Goal: Task Accomplishment & Management: Manage account settings

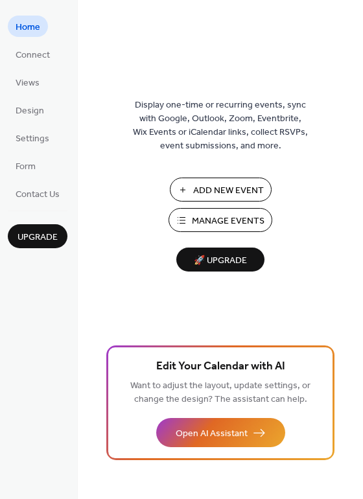
click at [218, 218] on span "Manage Events" at bounding box center [228, 221] width 73 height 14
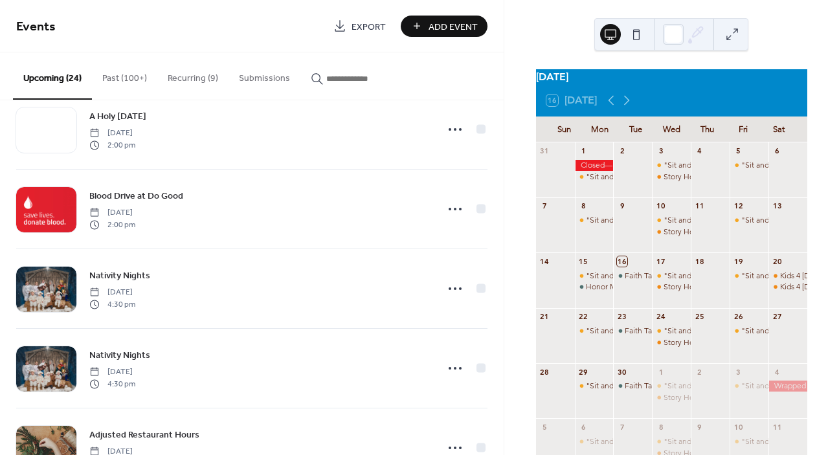
scroll to position [594, 0]
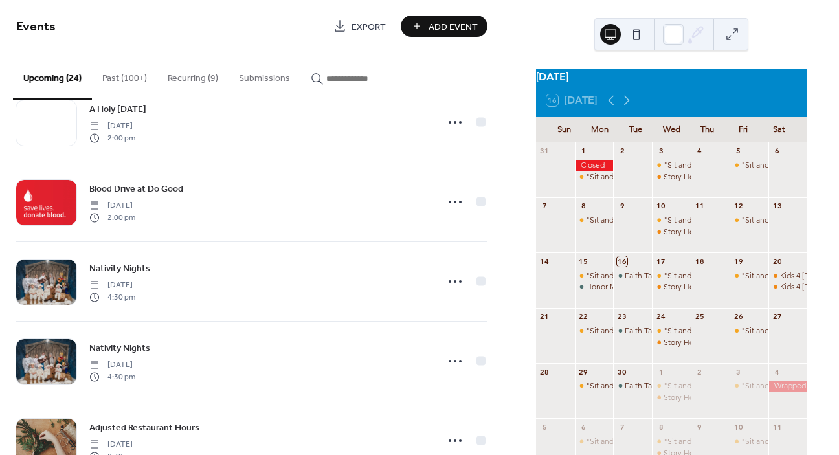
click at [333, 79] on input "button" at bounding box center [365, 79] width 78 height 14
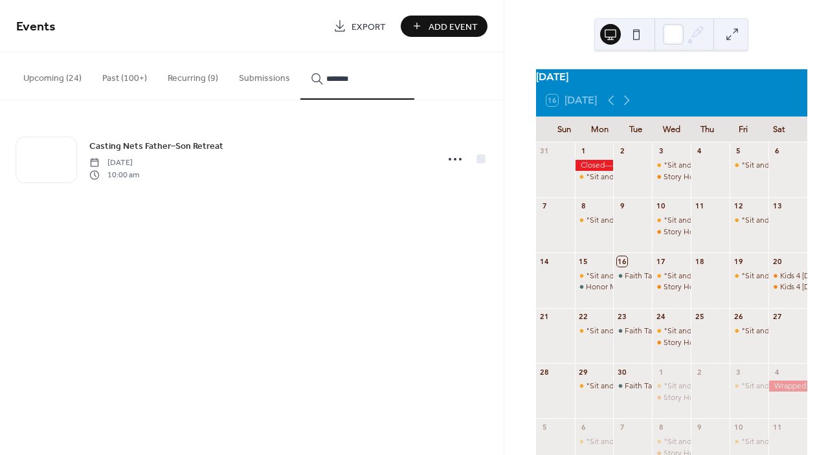
type input "*******"
click at [456, 159] on icon at bounding box center [455, 159] width 21 height 21
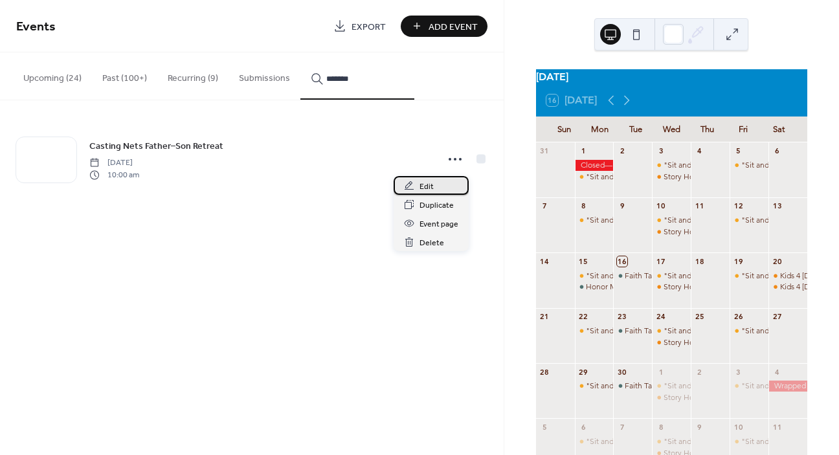
click at [432, 185] on span "Edit" at bounding box center [427, 187] width 14 height 14
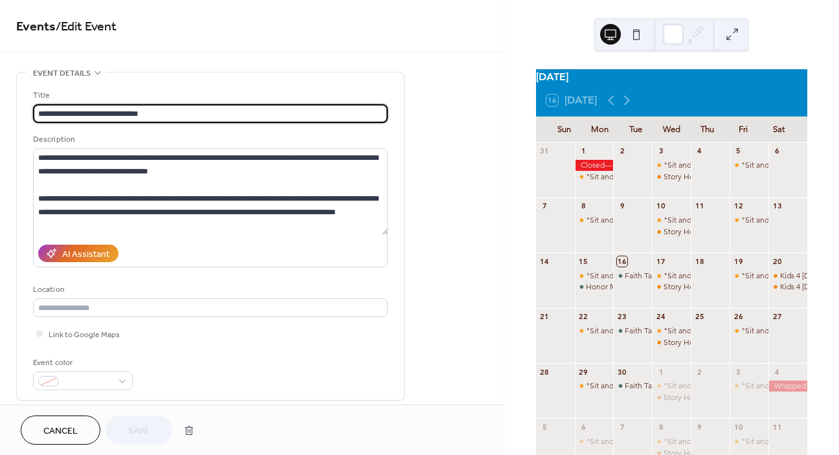
scroll to position [238, 0]
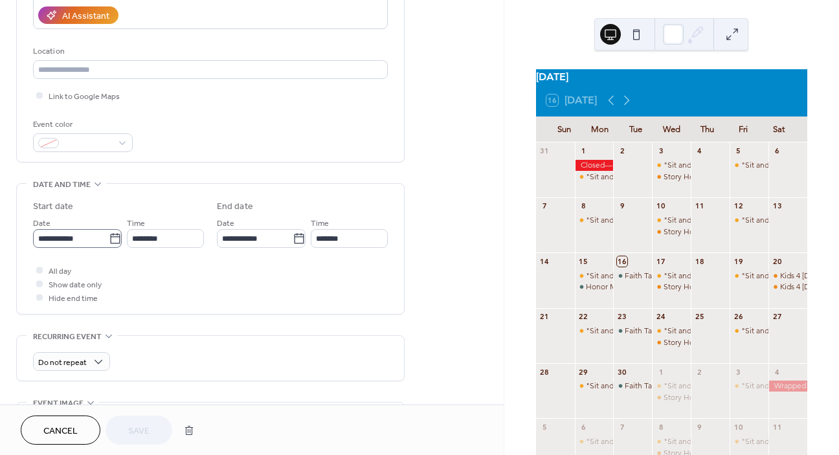
click at [109, 238] on icon at bounding box center [115, 238] width 13 height 13
click at [104, 238] on input "**********" at bounding box center [71, 238] width 76 height 19
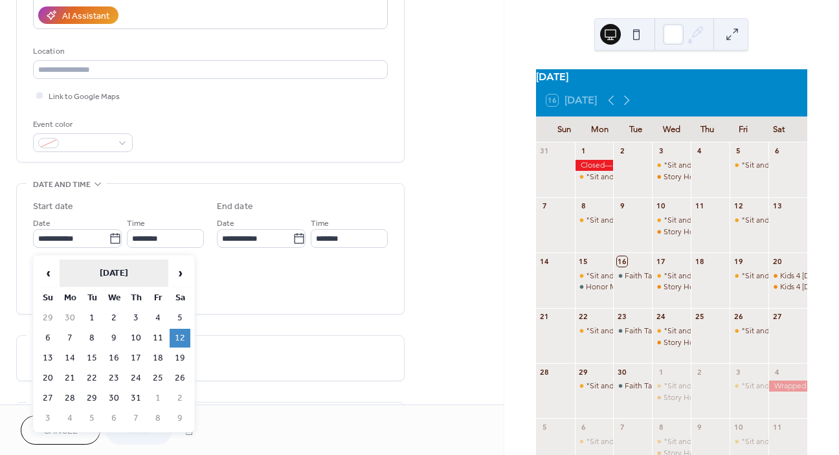
click at [132, 268] on th "[DATE]" at bounding box center [114, 274] width 109 height 28
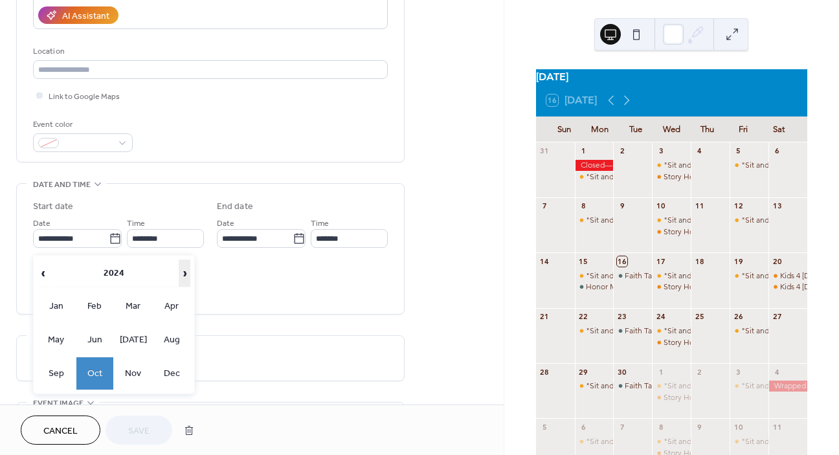
click at [184, 267] on span "›" at bounding box center [184, 273] width 10 height 26
click at [96, 370] on td "Oct" at bounding box center [95, 373] width 38 height 32
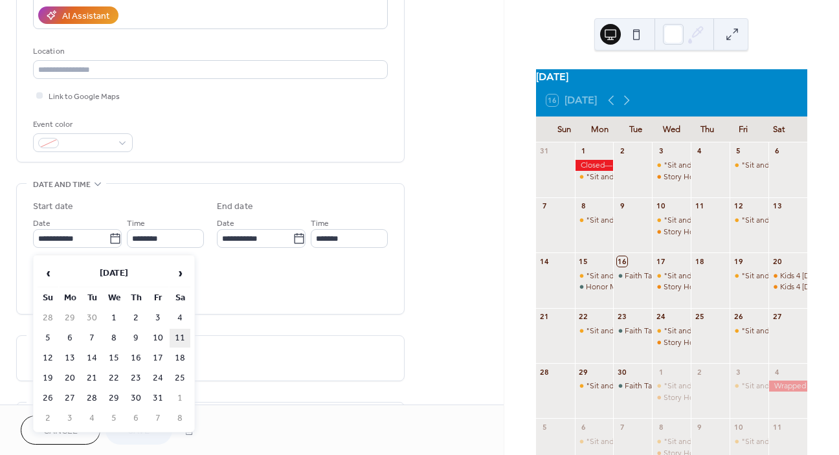
click at [184, 337] on td "11" at bounding box center [180, 338] width 21 height 19
type input "**********"
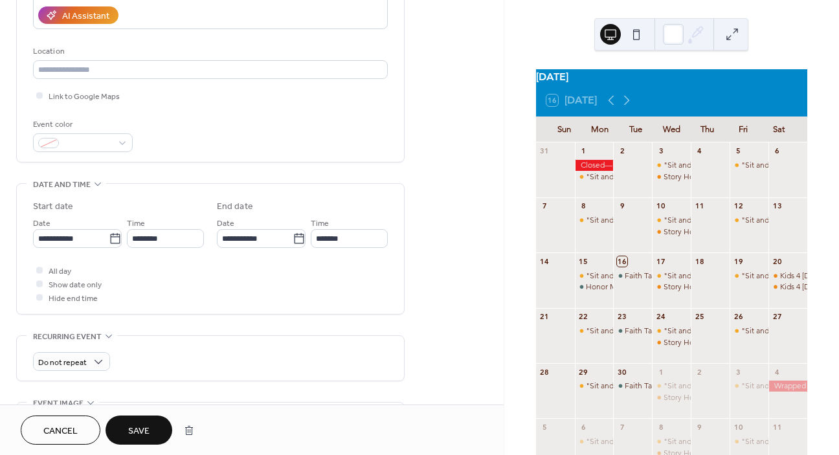
click at [139, 430] on span "Save" at bounding box center [138, 432] width 21 height 14
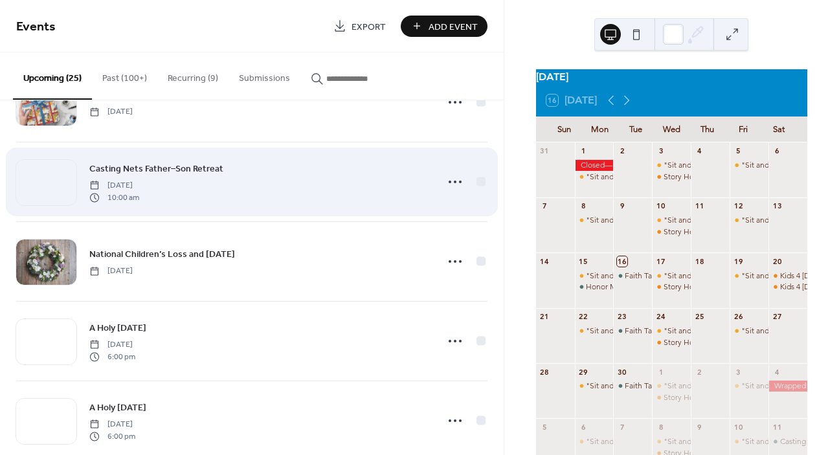
scroll to position [301, 0]
